Goal: Task Accomplishment & Management: Manage account settings

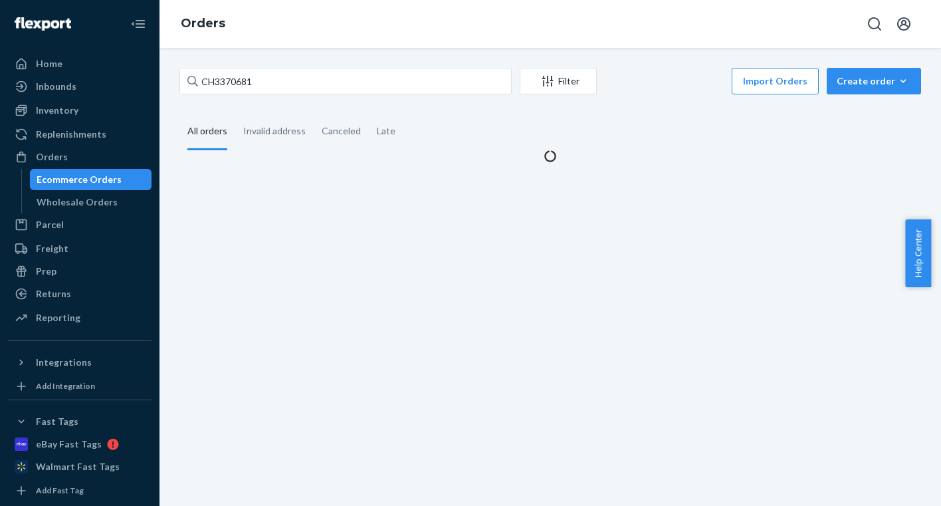
drag, startPoint x: 215, startPoint y: 83, endPoint x: 181, endPoint y: 76, distance: 35.2
click at [181, 76] on input "CH3370681" at bounding box center [345, 81] width 332 height 27
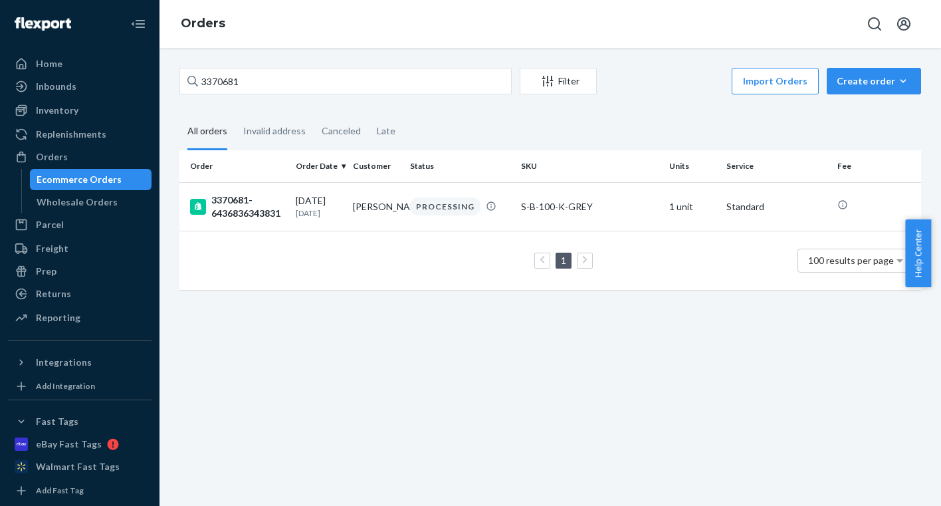
click at [302, 83] on input "3370681" at bounding box center [345, 81] width 332 height 27
type input "3370681"
click at [415, 205] on div "PROCESSING" at bounding box center [445, 206] width 70 height 18
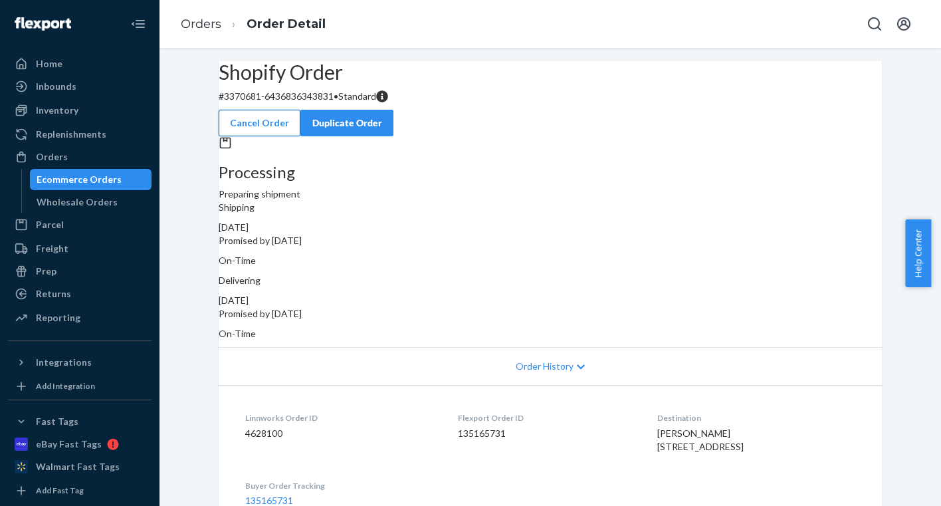
click at [300, 110] on button "Cancel Order" at bounding box center [260, 123] width 82 height 27
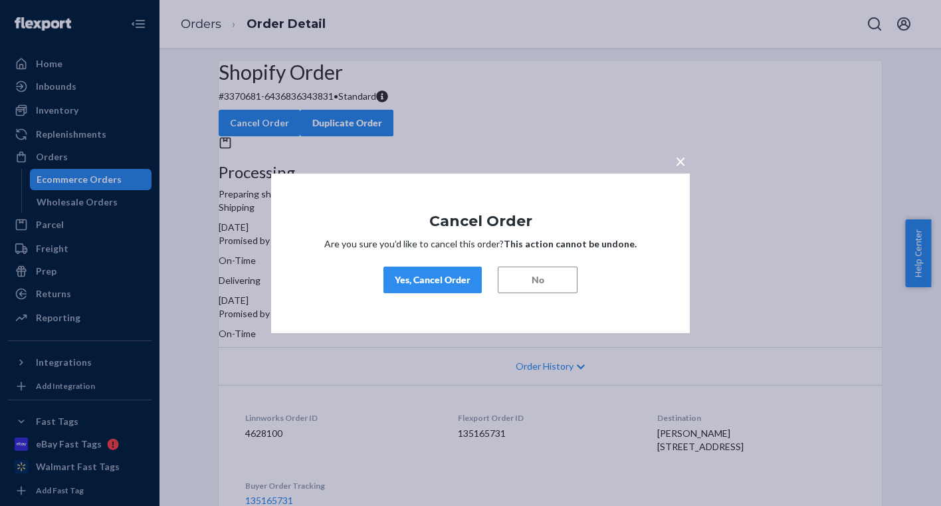
drag, startPoint x: 681, startPoint y: 163, endPoint x: 610, endPoint y: 197, distance: 78.8
click at [680, 164] on span "×" at bounding box center [680, 160] width 11 height 23
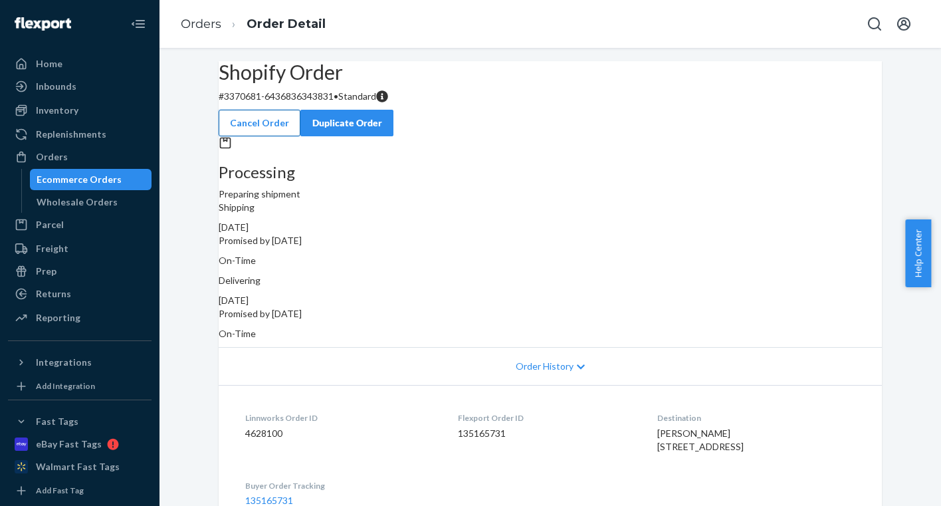
click at [300, 110] on button "Cancel Order" at bounding box center [260, 123] width 82 height 27
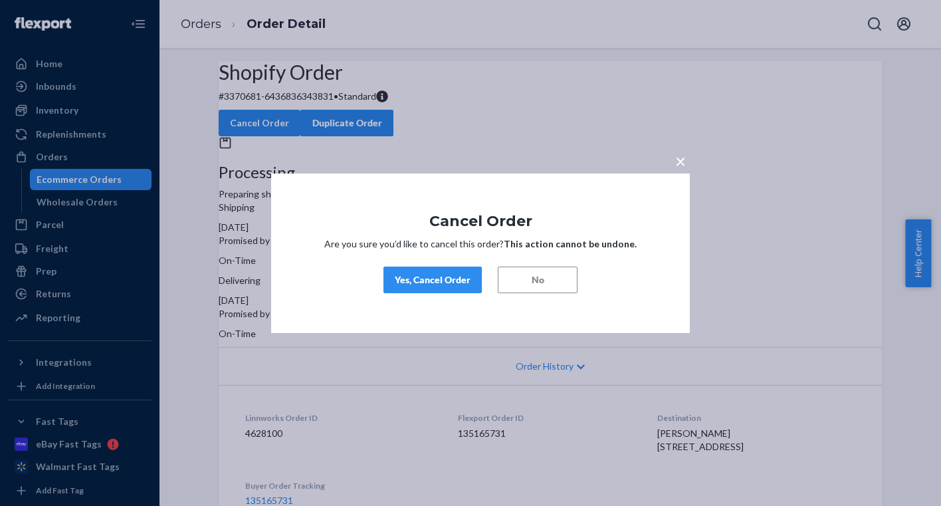
click at [440, 274] on div "Yes, Cancel Order" at bounding box center [433, 279] width 76 height 13
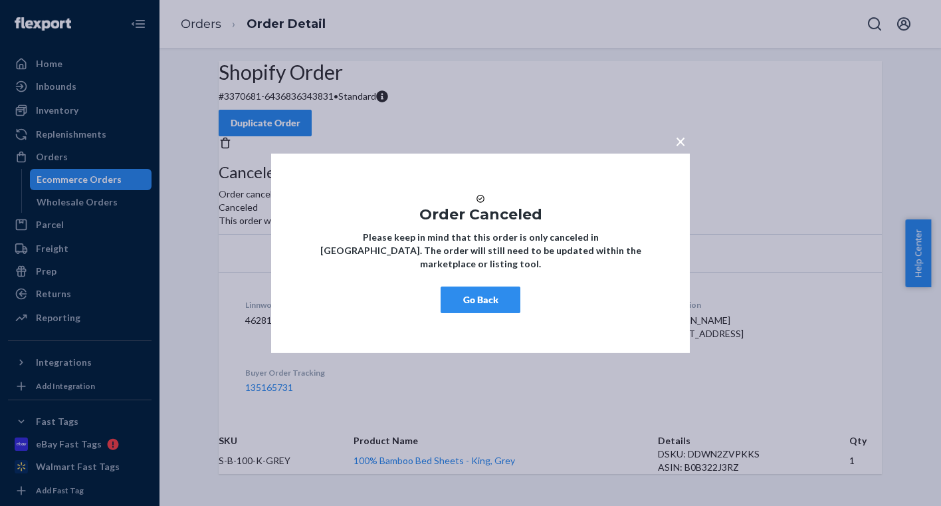
click at [408, 325] on div "× Order Canceled Please keep in mind that this order is only canceled in [GEOGR…" at bounding box center [480, 252] width 419 height 199
click at [471, 313] on button "Go Back" at bounding box center [481, 300] width 80 height 27
